Goal: Register for event/course

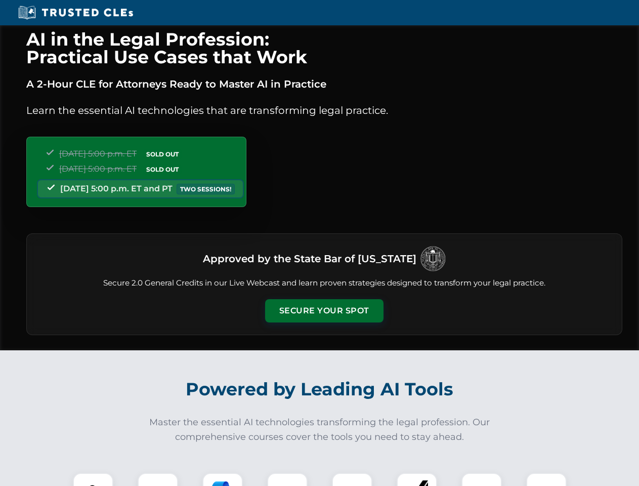
click at [324, 311] on button "Secure Your Spot" at bounding box center [324, 310] width 118 height 23
click at [93, 479] on img at bounding box center [92, 492] width 29 height 29
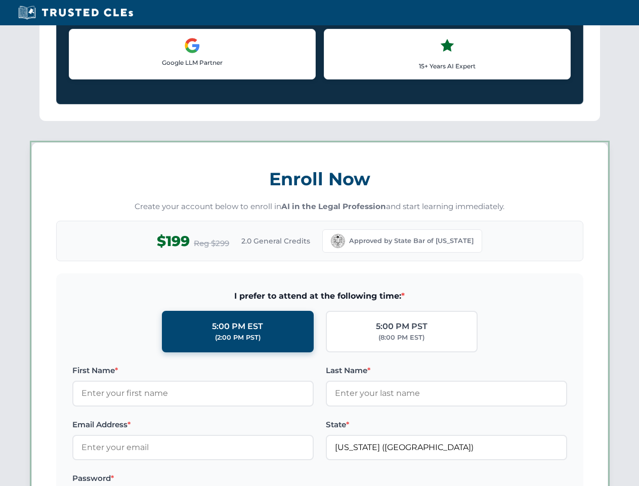
click at [223, 479] on label "Password *" at bounding box center [192, 478] width 241 height 12
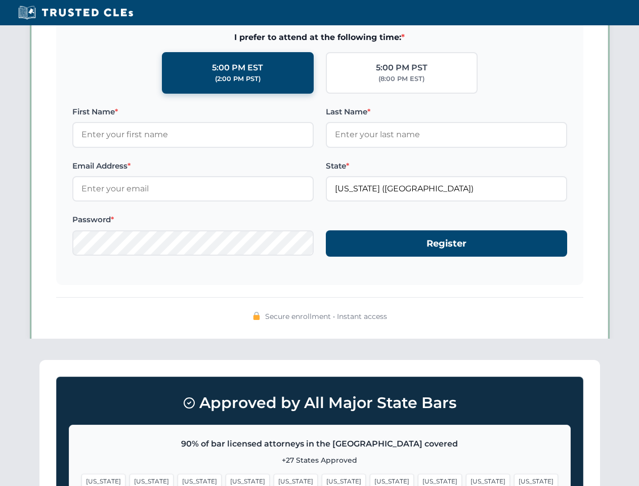
click at [466, 479] on span "[US_STATE]" at bounding box center [488, 481] width 44 height 15
